Goal: Task Accomplishment & Management: Manage account settings

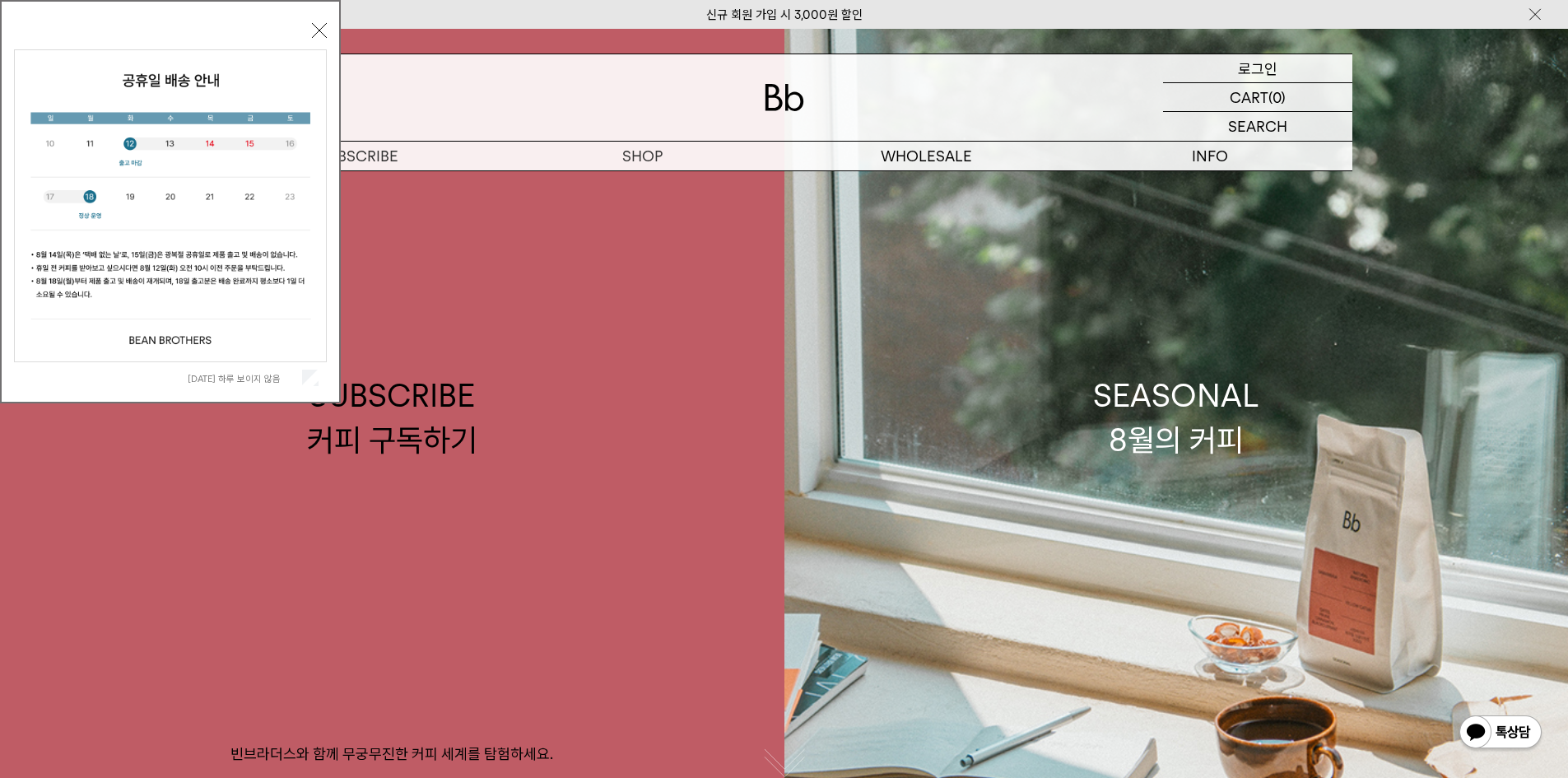
click at [1268, 66] on p "로그인" at bounding box center [1257, 68] width 39 height 28
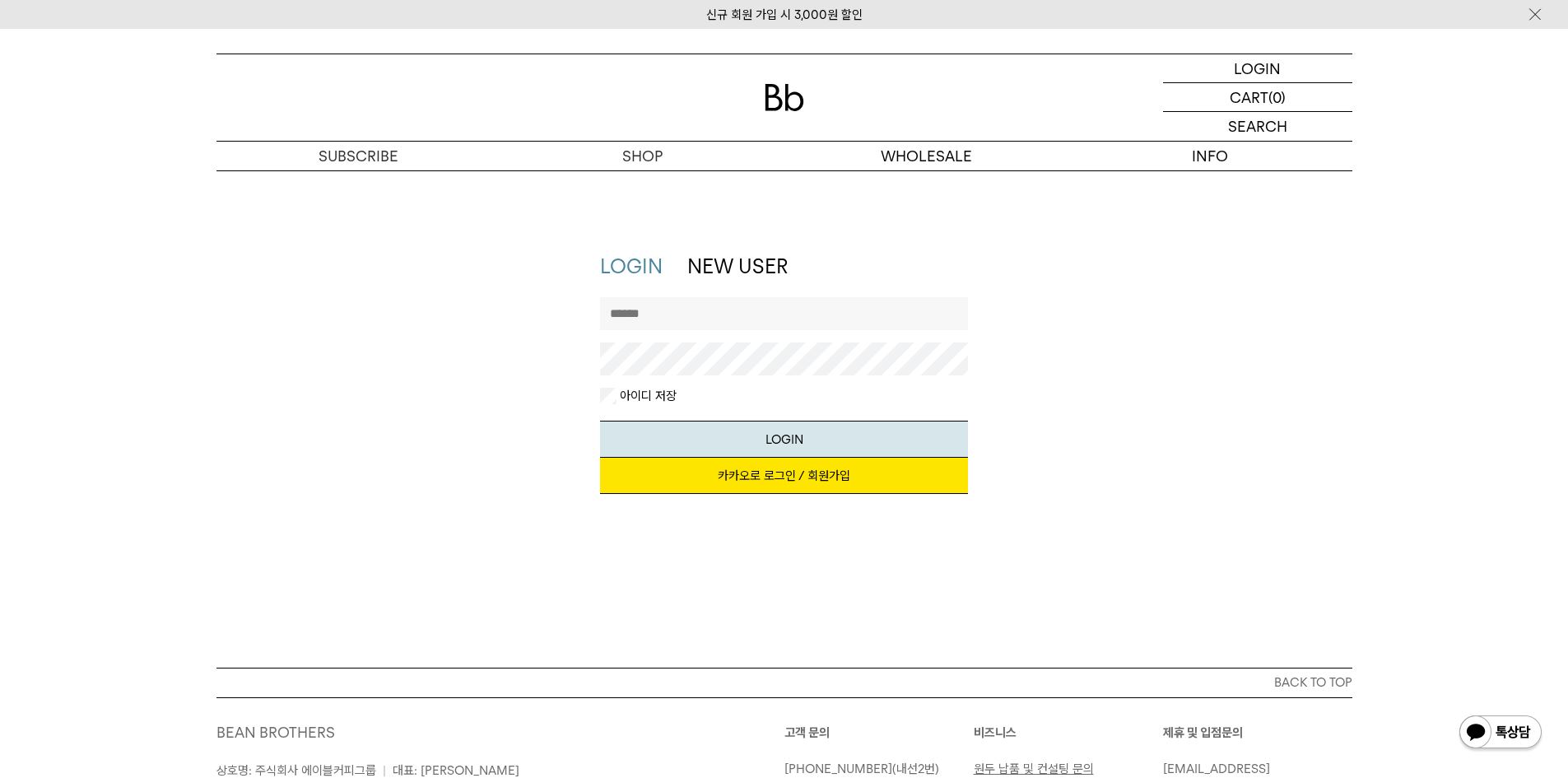
click at [692, 310] on input "text" at bounding box center [784, 314] width 368 height 33
click at [737, 318] on input "text" at bounding box center [784, 314] width 368 height 33
click at [639, 194] on div "LOGIN LOGIN NEW USER 지금 가입하시면 3,000원 쿠폰과 매월 회원 전용 커피 혜택을 드려요. 카카오로 로그인 / 회원가입 아…" at bounding box center [784, 419] width 1568 height 497
click at [768, 468] on link "카카오로 로그인 / 회원가입" at bounding box center [784, 476] width 368 height 36
click at [752, 436] on button "LOGIN" at bounding box center [784, 439] width 368 height 37
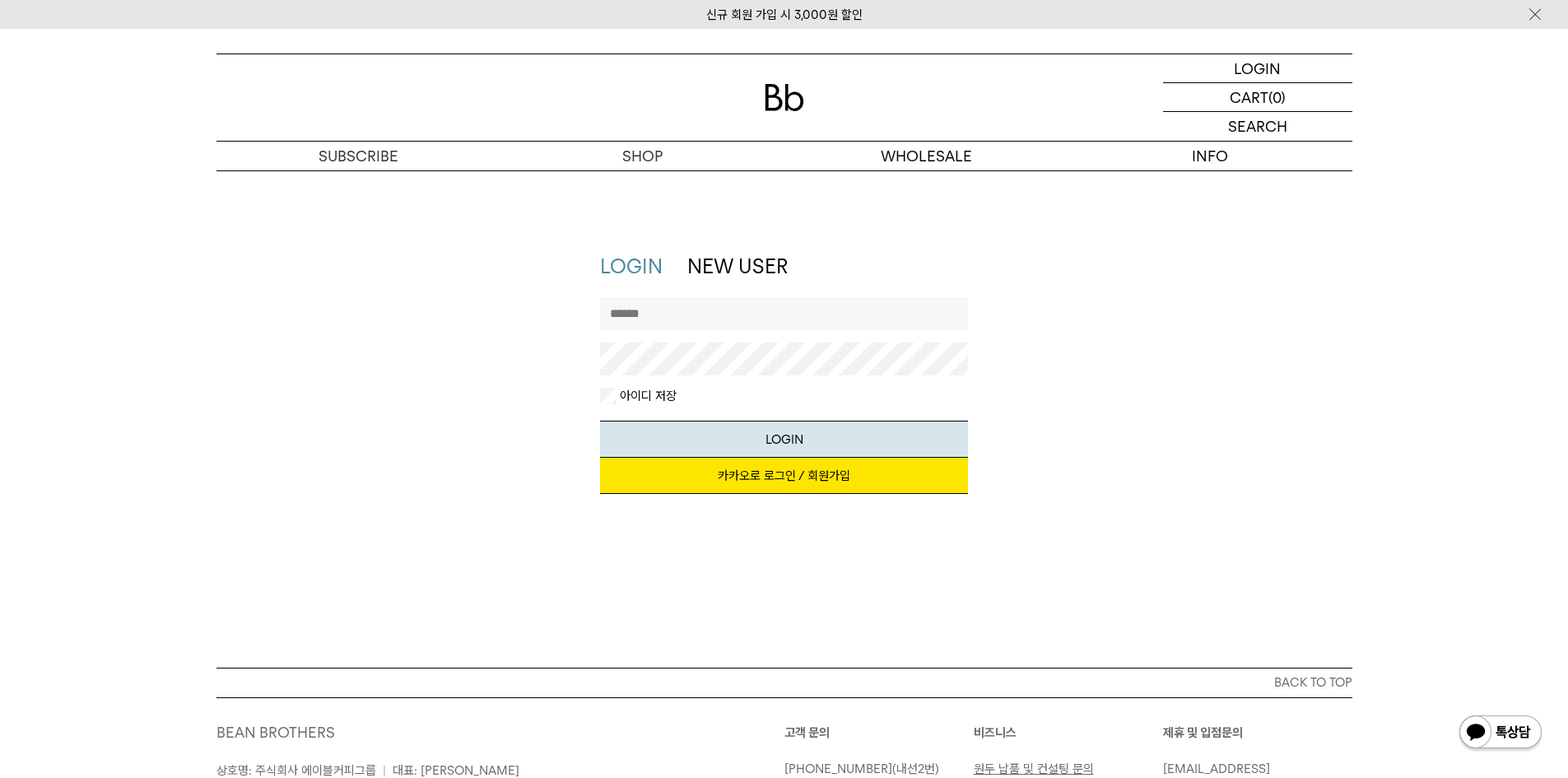
click at [698, 318] on input "text" at bounding box center [784, 314] width 368 height 33
click at [710, 309] on input "text" at bounding box center [784, 314] width 368 height 33
click at [600, 420] on button "LOGIN" at bounding box center [784, 439] width 368 height 37
drag, startPoint x: 744, startPoint y: 324, endPoint x: 652, endPoint y: 316, distance: 92.3
click at [652, 316] on input "**********" at bounding box center [784, 314] width 368 height 33
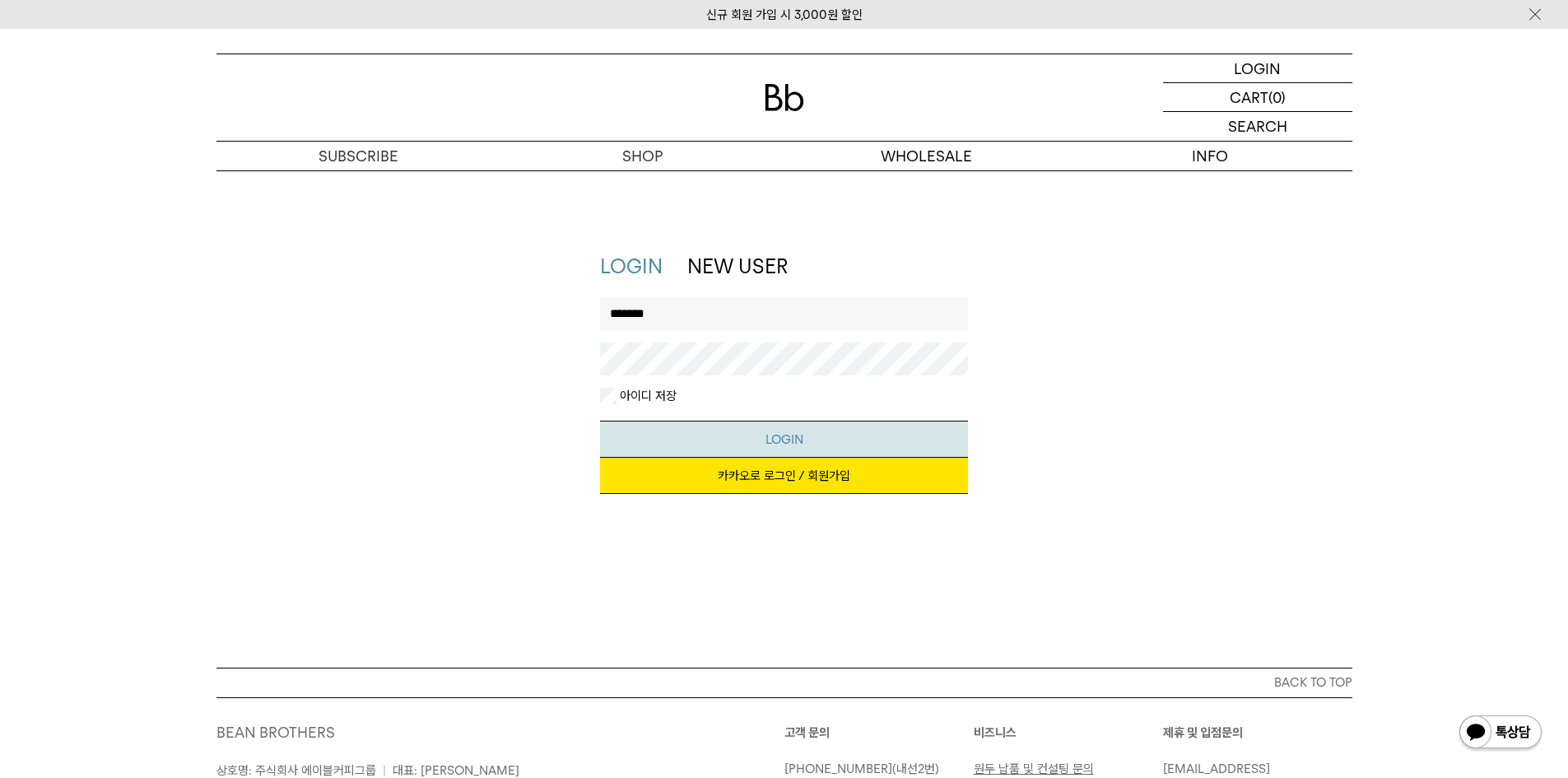
type input "*******"
click at [741, 448] on button "LOGIN" at bounding box center [784, 439] width 368 height 37
click at [600, 420] on button "LOGIN" at bounding box center [784, 439] width 368 height 37
click at [782, 100] on img at bounding box center [784, 97] width 39 height 27
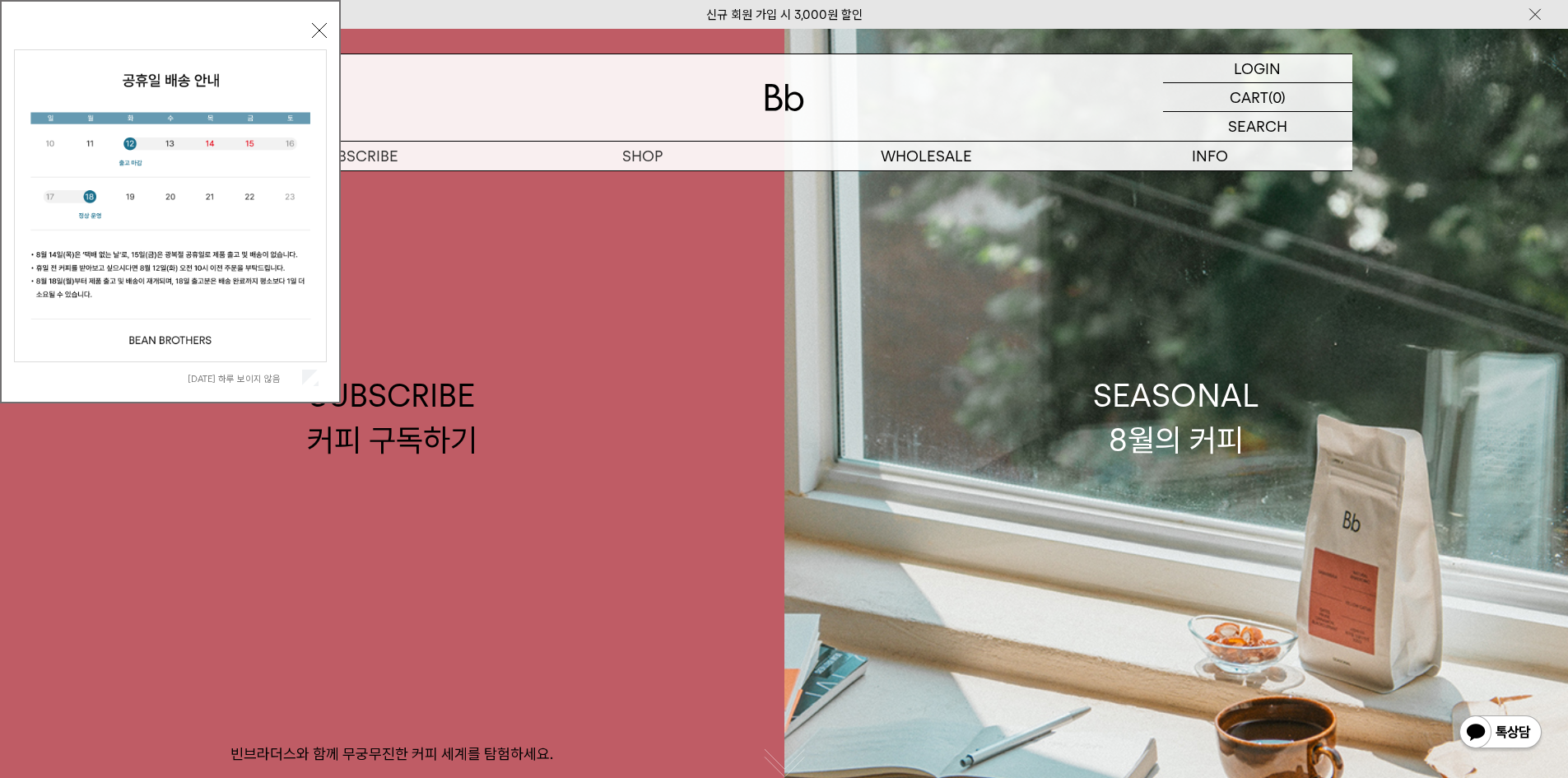
click at [321, 33] on button "닫기" at bounding box center [320, 31] width 15 height 15
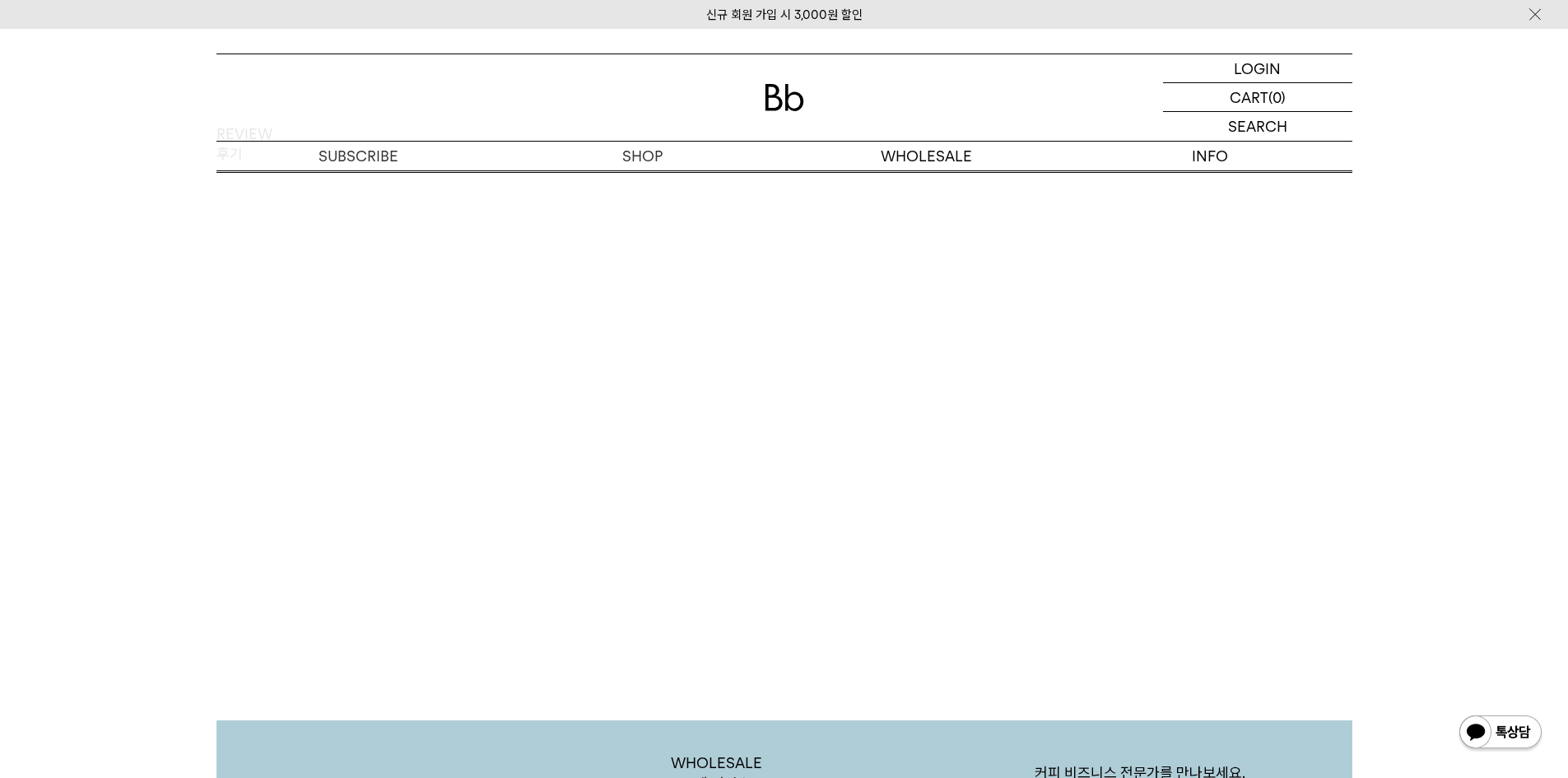
scroll to position [2448, 0]
